Goal: Use online tool/utility: Utilize a website feature to perform a specific function

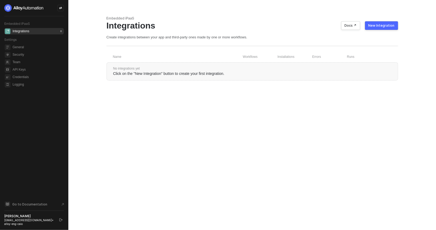
click at [62, 10] on div at bounding box center [60, 8] width 6 height 6
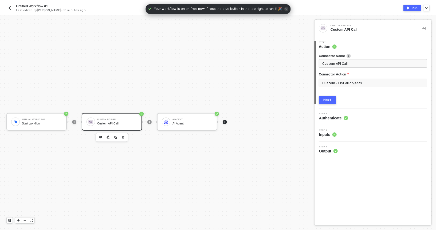
click at [226, 123] on div at bounding box center [225, 122] width 4 height 4
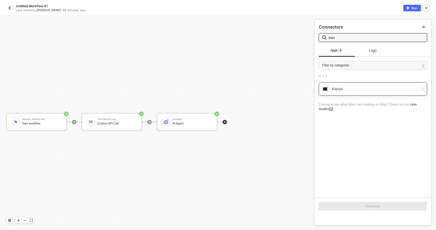
type input "klav"
click at [343, 85] on div "Klaviyo" at bounding box center [369, 89] width 97 height 9
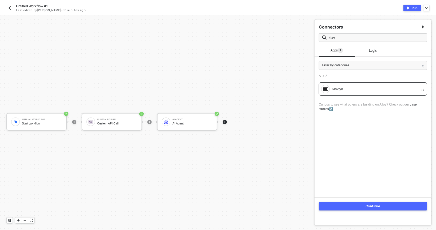
click at [345, 204] on button "Continue" at bounding box center [373, 206] width 108 height 9
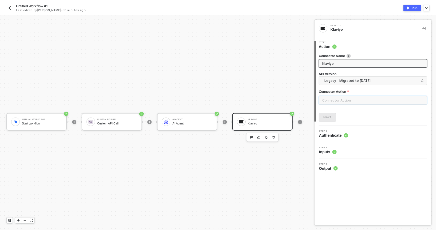
click at [330, 100] on input "text" at bounding box center [373, 100] width 108 height 9
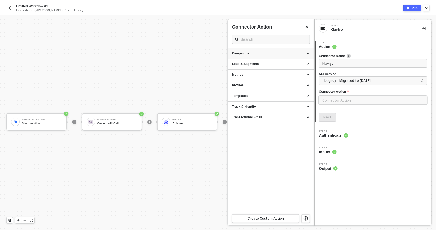
click at [260, 54] on div "Campaigns" at bounding box center [271, 53] width 78 height 5
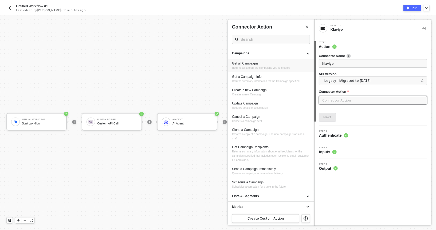
click at [248, 65] on div "Get all Campaigns Returns a list of all the campaigns you've created" at bounding box center [271, 65] width 78 height 9
type input "Returns a list of all the campaigns you've created"
type input "Campaigns - Get all Campaigns"
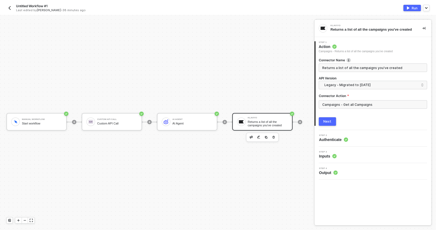
click at [327, 121] on div "Next" at bounding box center [328, 122] width 8 height 4
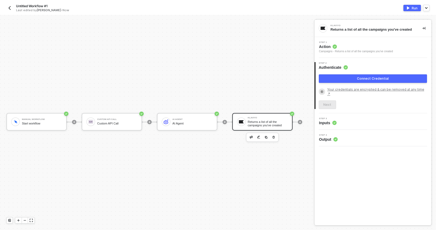
click at [13, 8] on div "Untitled Workflow #1 Last edited by Caio Augusto - Now" at bounding box center [112, 8] width 212 height 9
click at [321, 120] on span "Inputs" at bounding box center [328, 122] width 18 height 5
click at [334, 118] on div "Step 3 Inputs" at bounding box center [328, 122] width 18 height 8
click at [338, 81] on button "Connect Credential" at bounding box center [373, 78] width 108 height 9
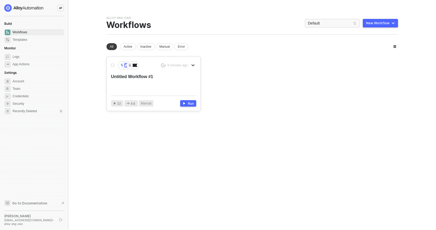
click at [151, 91] on div "8 minutes ago Untitled Workflow #1 22 44 Manual Run" at bounding box center [154, 84] width 94 height 54
